Goal: Information Seeking & Learning: Learn about a topic

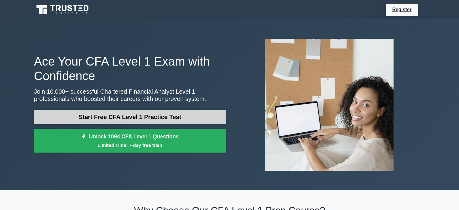
click at [118, 120] on link "Start Free CFA Level 1 Practice Test" at bounding box center [130, 116] width 192 height 14
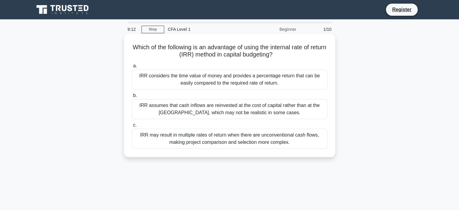
click at [211, 80] on div "IRR considers the time value of money and provides a percentage return that can…" at bounding box center [229, 79] width 195 height 20
click at [132, 68] on input "a. IRR considers the time value of money and provides a percentage return that …" at bounding box center [132, 66] width 0 height 4
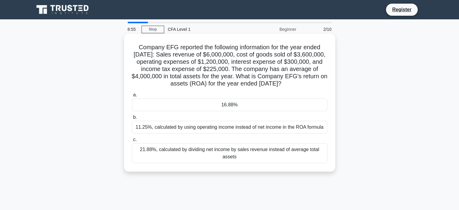
click at [242, 123] on div "11.25%, calculated by using operating income instead of net income in the ROA f…" at bounding box center [229, 127] width 195 height 13
click at [132, 119] on input "b. 11.25%, calculated by using operating income instead of net income in the RO…" at bounding box center [132, 117] width 0 height 4
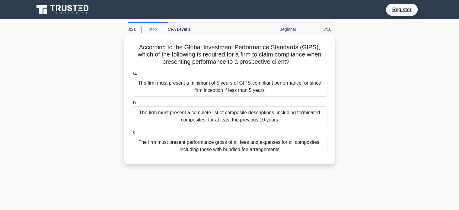
click at [229, 86] on div "The firm must present a minimum of 5 years of GIPS-compliant performance, or si…" at bounding box center [229, 87] width 195 height 20
click at [132, 75] on input "a. The firm must present a minimum of 5 years of GIPS-compliant performance, or…" at bounding box center [132, 73] width 0 height 4
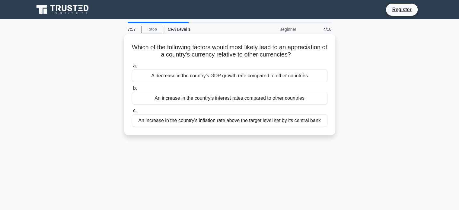
click at [273, 71] on div "A decrease in the country's GDP growth rate compared to other countries" at bounding box center [229, 75] width 195 height 13
click at [132, 68] on input "a. A decrease in the country's GDP growth rate compared to other countries" at bounding box center [132, 66] width 0 height 4
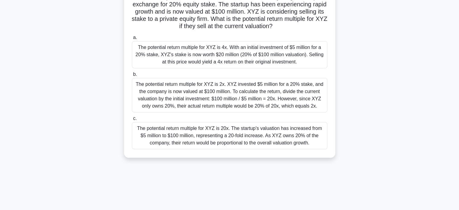
scroll to position [60, 0]
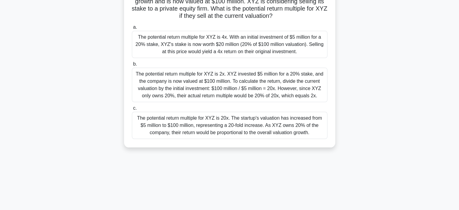
click at [297, 114] on div "The potential return multiple for XYZ is 20x. The startup's valuation has incre…" at bounding box center [229, 125] width 195 height 27
click at [132, 110] on input "c. The potential return multiple for XYZ is 20x. The startup's valuation has in…" at bounding box center [132, 108] width 0 height 4
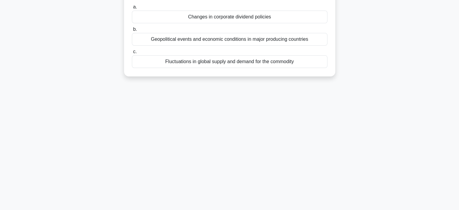
scroll to position [0, 0]
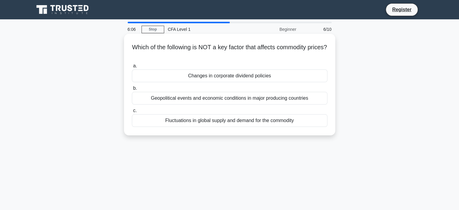
click at [233, 101] on div "Geopolitical events and economic conditions in major producing countries" at bounding box center [229, 98] width 195 height 13
click at [132, 90] on input "b. Geopolitical events and economic conditions in major producing countries" at bounding box center [132, 88] width 0 height 4
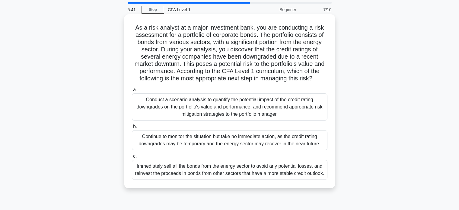
scroll to position [30, 0]
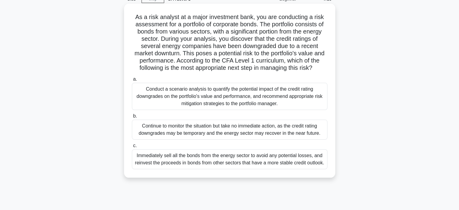
click at [273, 103] on div "Conduct a scenario analysis to quantify the potential impact of the credit rati…" at bounding box center [229, 96] width 195 height 27
click at [132, 81] on input "a. Conduct a scenario analysis to quantify the potential impact of the credit r…" at bounding box center [132, 79] width 0 height 4
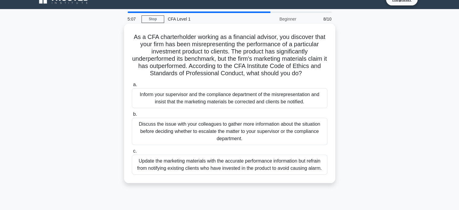
scroll to position [0, 0]
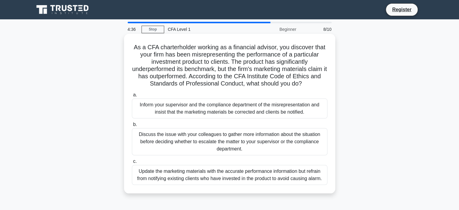
click at [277, 108] on div "Inform your supervisor and the compliance department of the misrepresentation a…" at bounding box center [229, 108] width 195 height 20
click at [132, 97] on input "a. Inform your supervisor and the compliance department of the misrepresentatio…" at bounding box center [132, 95] width 0 height 4
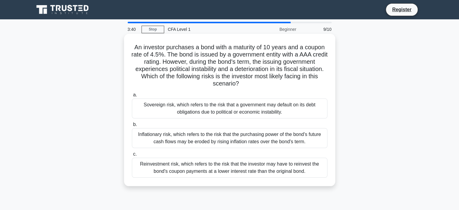
click at [302, 116] on div "Sovereign risk, which refers to the risk that a government may default on its d…" at bounding box center [229, 108] width 195 height 20
click at [132, 97] on input "a. Sovereign risk, which refers to the risk that a government may default on it…" at bounding box center [132, 95] width 0 height 4
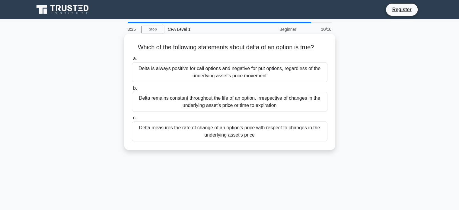
click at [296, 106] on div "Delta remains constant throughout the life of an option, irrespective of change…" at bounding box center [229, 102] width 195 height 20
click at [132, 90] on input "b. Delta remains constant throughout the life of an option, irrespective of cha…" at bounding box center [132, 88] width 0 height 4
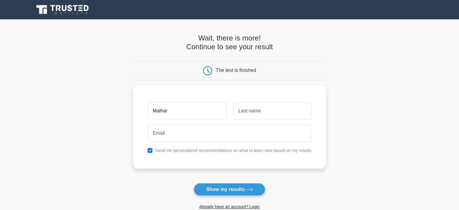
type input "Malhar"
click at [296, 106] on input "text" at bounding box center [272, 110] width 78 height 17
type input "Pawar"
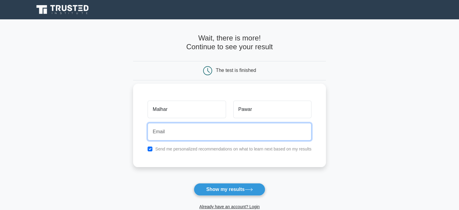
click at [248, 126] on input "email" at bounding box center [230, 131] width 164 height 17
type input "malharpawar080@gmail.com"
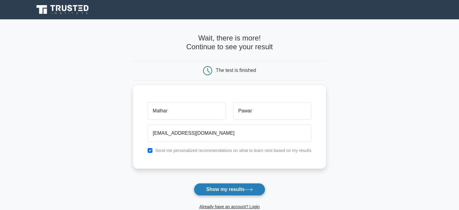
drag, startPoint x: 227, startPoint y: 178, endPoint x: 229, endPoint y: 184, distance: 5.6
click at [228, 181] on form "Wait, there is more! Continue to see your result The test is finished Malhar Pa…" at bounding box center [229, 128] width 193 height 188
click at [229, 184] on button "Show my results" at bounding box center [229, 189] width 71 height 13
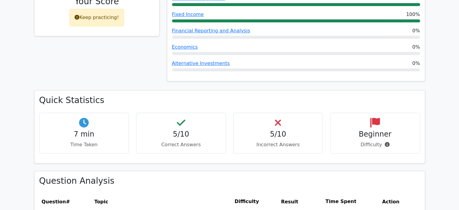
scroll to position [302, 0]
